Goal: Find specific page/section: Find specific page/section

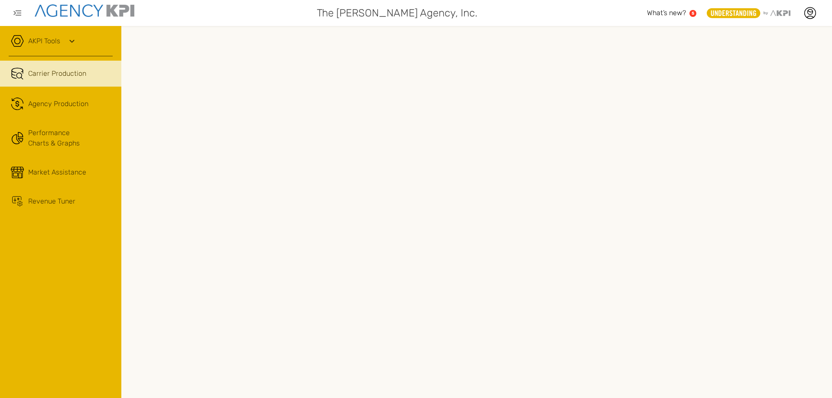
click at [71, 38] on icon at bounding box center [72, 41] width 10 height 10
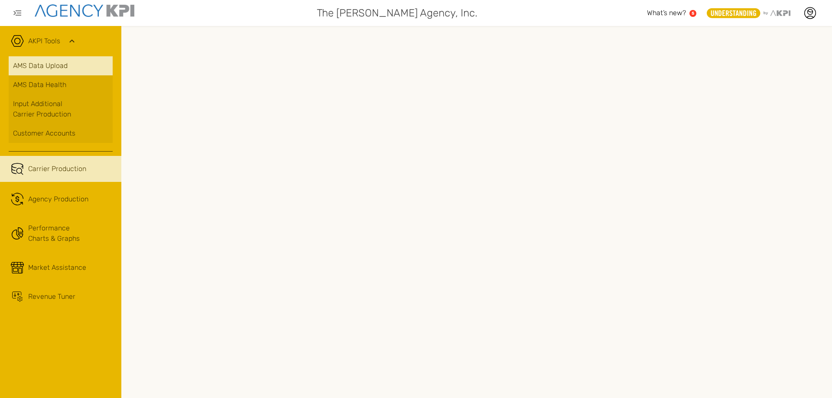
click at [60, 66] on link "AMS Data Upload" at bounding box center [61, 65] width 104 height 19
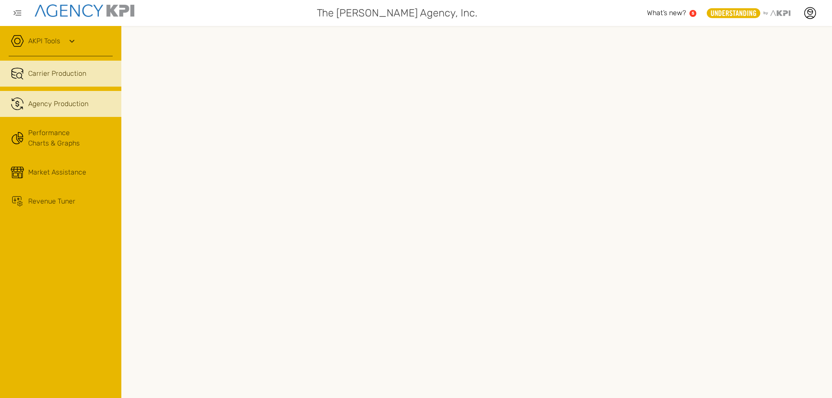
click at [62, 103] on span "Agency Production" at bounding box center [58, 104] width 60 height 10
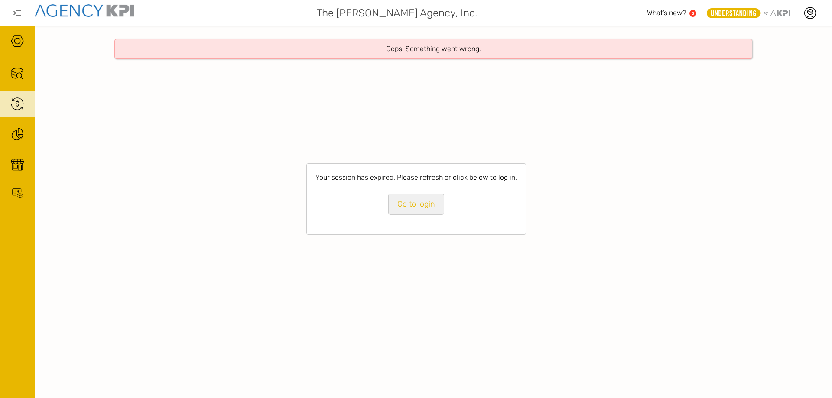
click at [411, 207] on link "Go to login" at bounding box center [416, 204] width 56 height 21
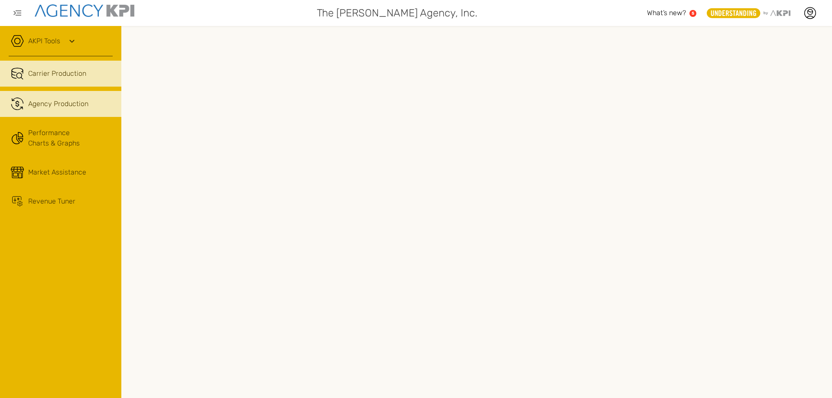
click at [67, 110] on link ".cls-1{fill:none;stroke:#221f20;stroke-linecap:round;stroke-linejoin:round;stro…" at bounding box center [60, 104] width 121 height 26
